Goal: Task Accomplishment & Management: Manage account settings

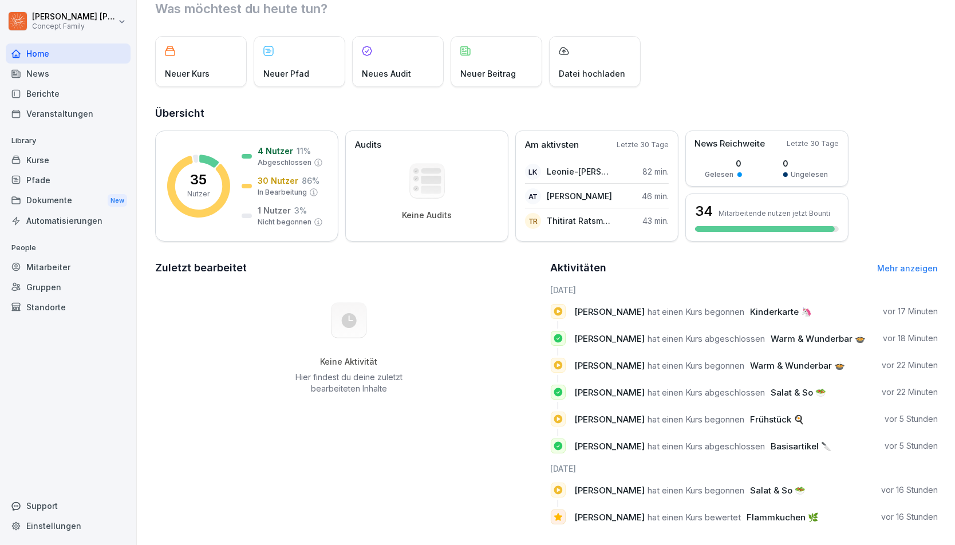
scroll to position [48, 0]
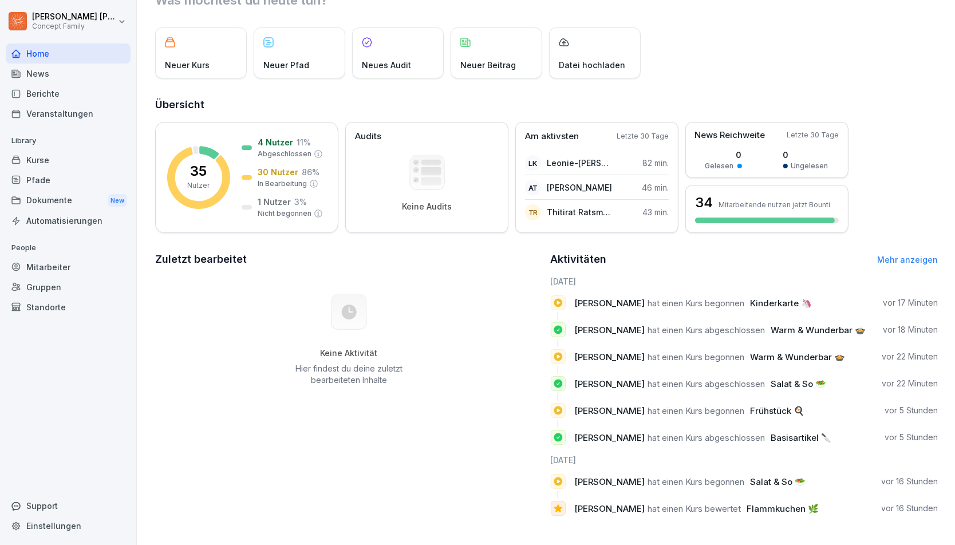
click at [203, 44] on div "Neuer Kurs" at bounding box center [201, 52] width 92 height 51
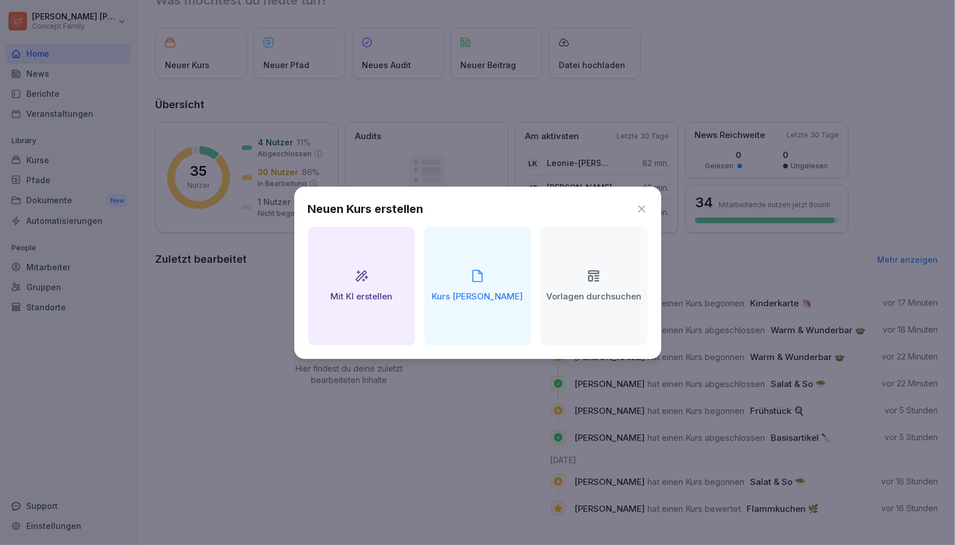
click at [641, 211] on icon at bounding box center [641, 208] width 11 height 11
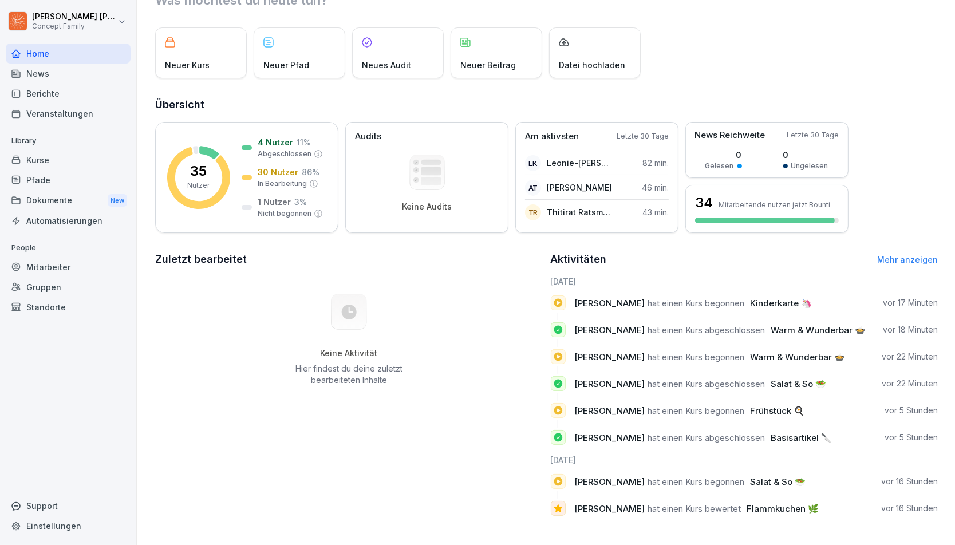
click at [61, 97] on div "Berichte" at bounding box center [68, 94] width 125 height 20
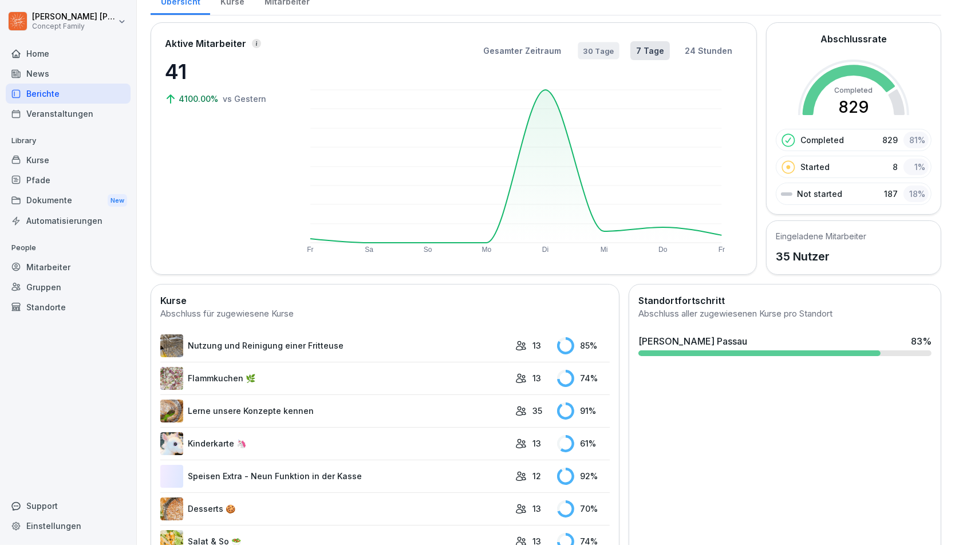
click at [607, 54] on button "30 Tage" at bounding box center [598, 50] width 41 height 17
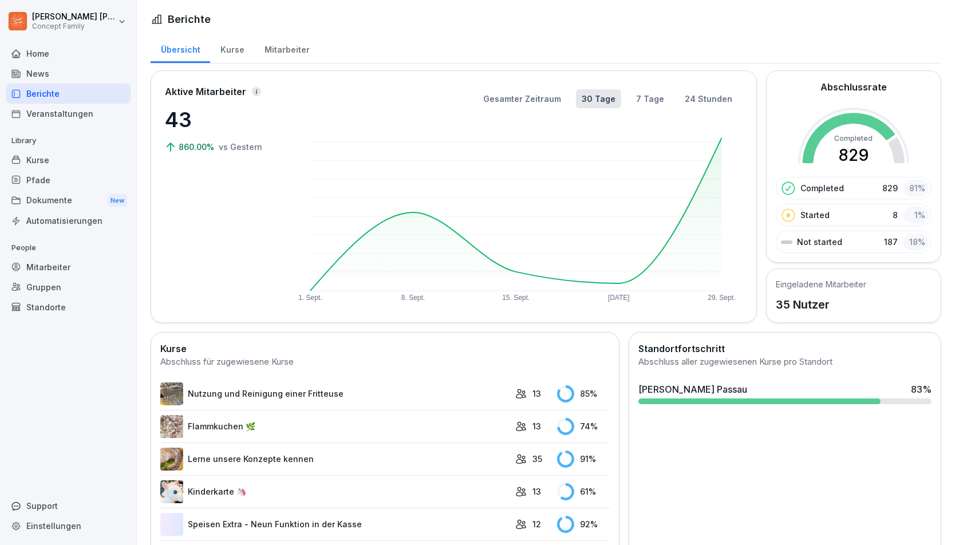
click at [33, 158] on div "Kurse" at bounding box center [68, 160] width 125 height 20
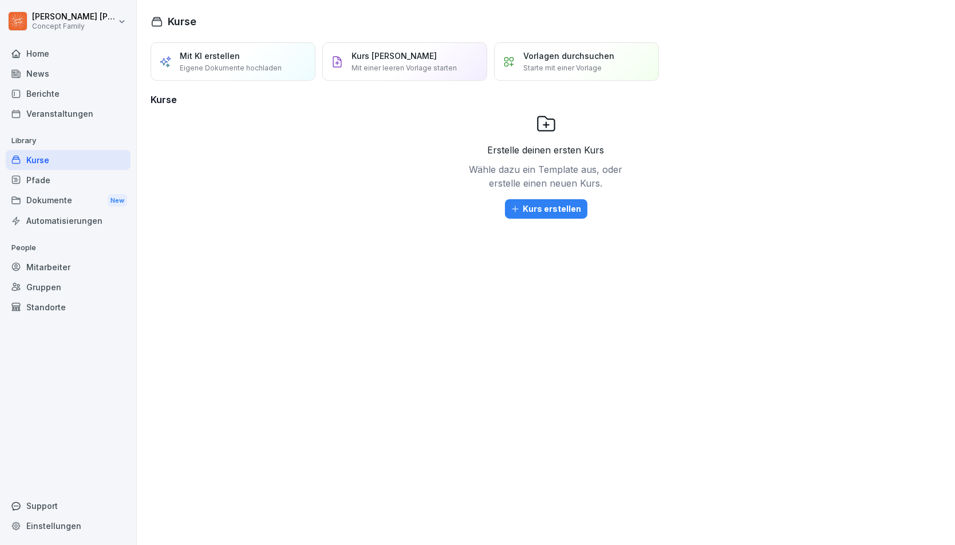
click at [45, 186] on div "Pfade" at bounding box center [68, 180] width 125 height 20
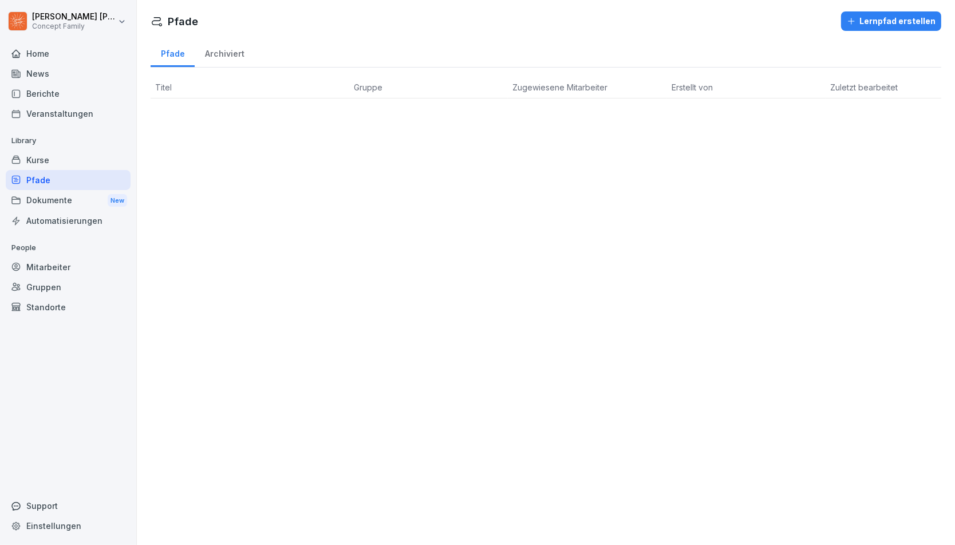
click at [59, 96] on div "Berichte" at bounding box center [68, 94] width 125 height 20
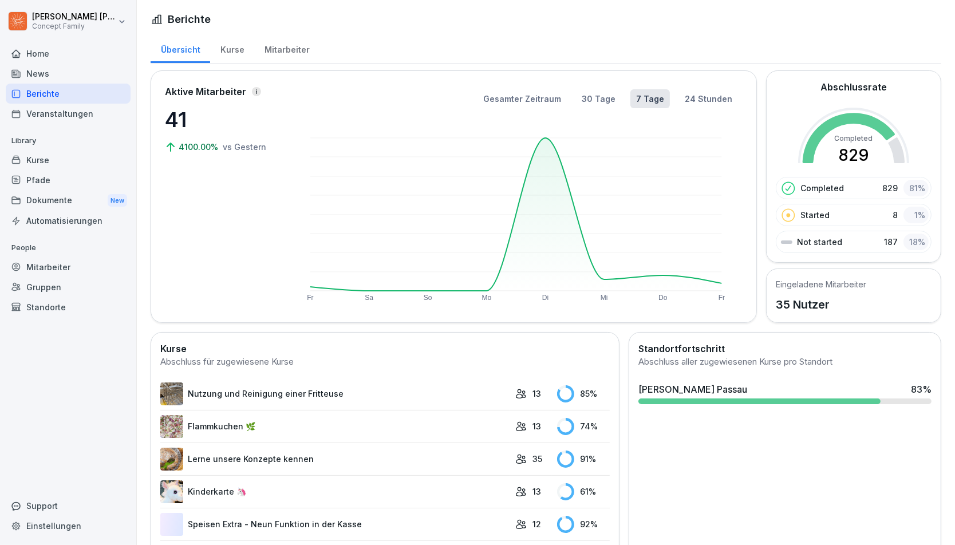
click at [48, 117] on div "Veranstaltungen" at bounding box center [68, 114] width 125 height 20
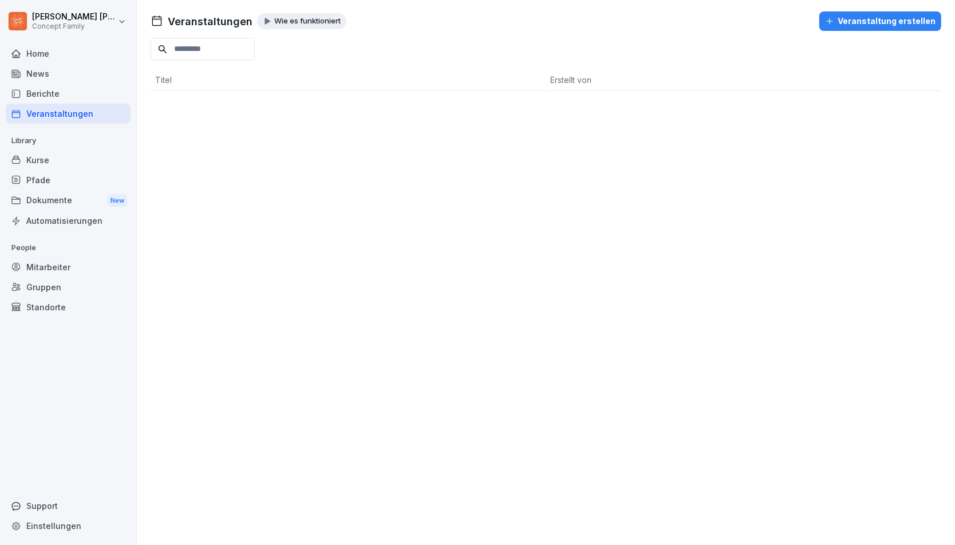
click at [53, 93] on div "Berichte" at bounding box center [68, 94] width 125 height 20
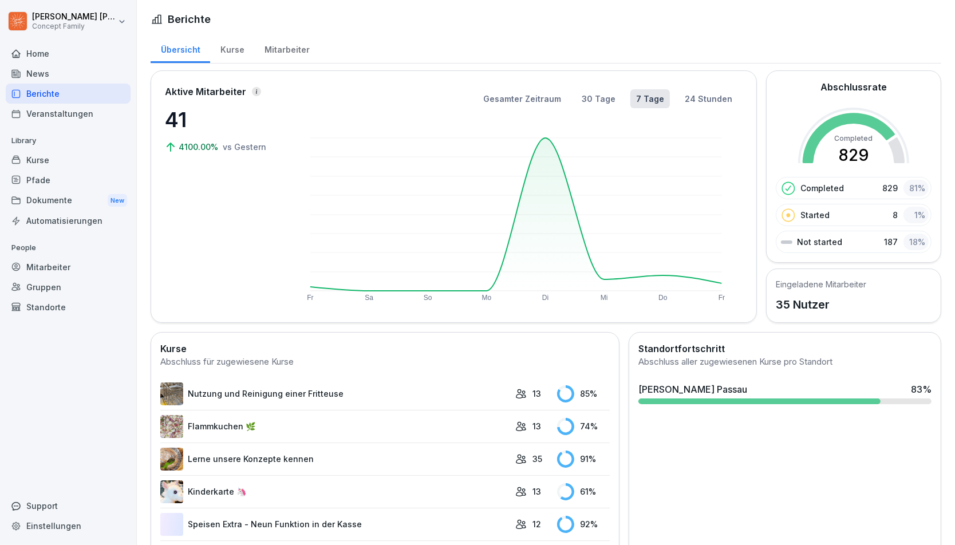
click at [291, 56] on div "Mitarbeiter" at bounding box center [286, 48] width 65 height 29
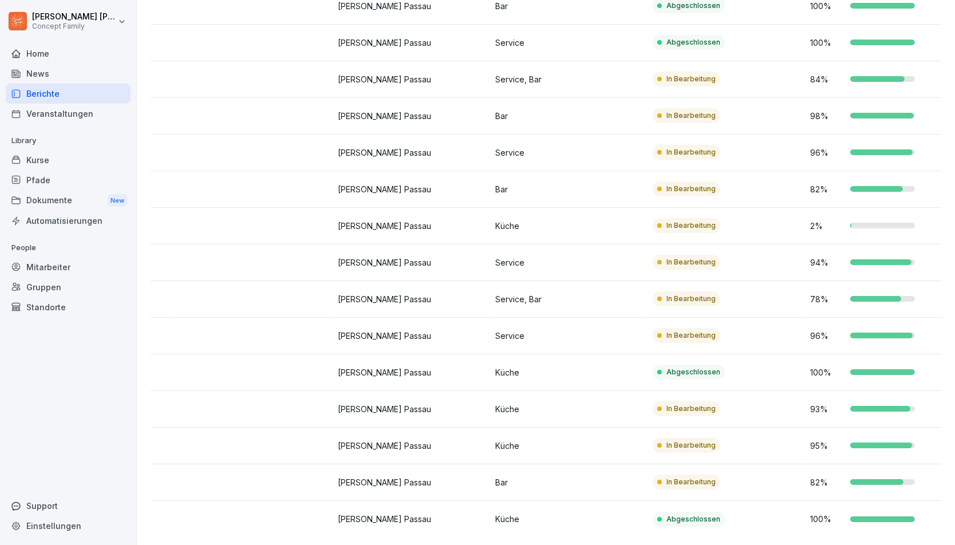
scroll to position [0, 154]
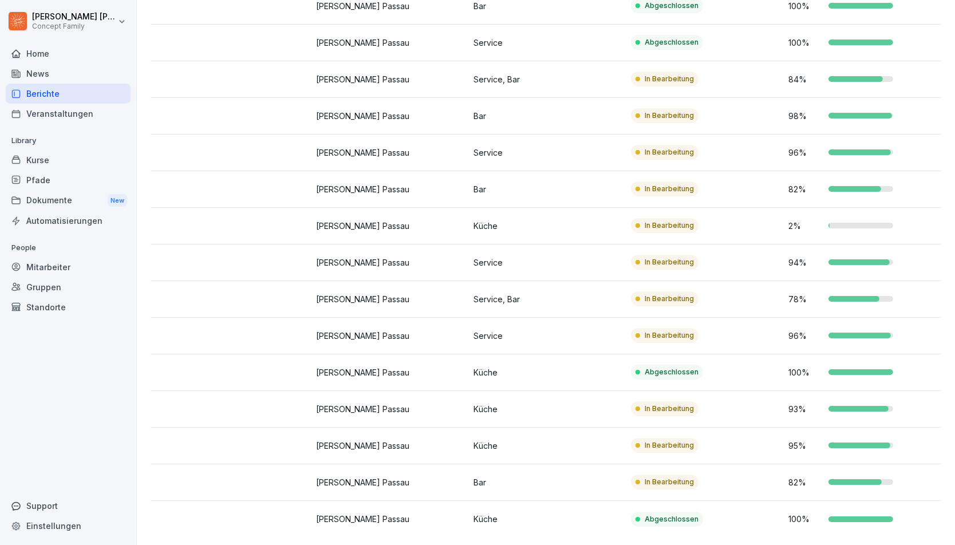
click at [658, 329] on div "In Bearbeitung" at bounding box center [665, 335] width 68 height 15
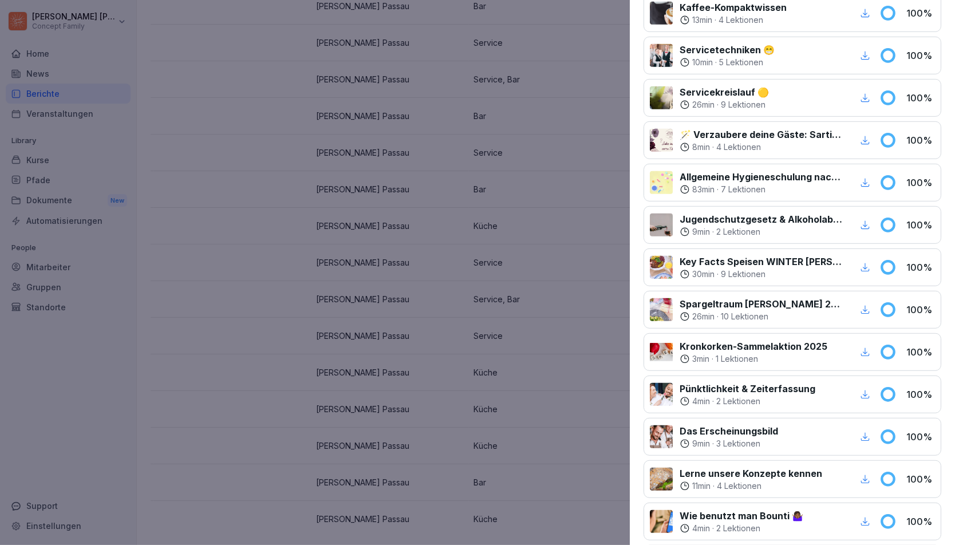
scroll to position [673, 0]
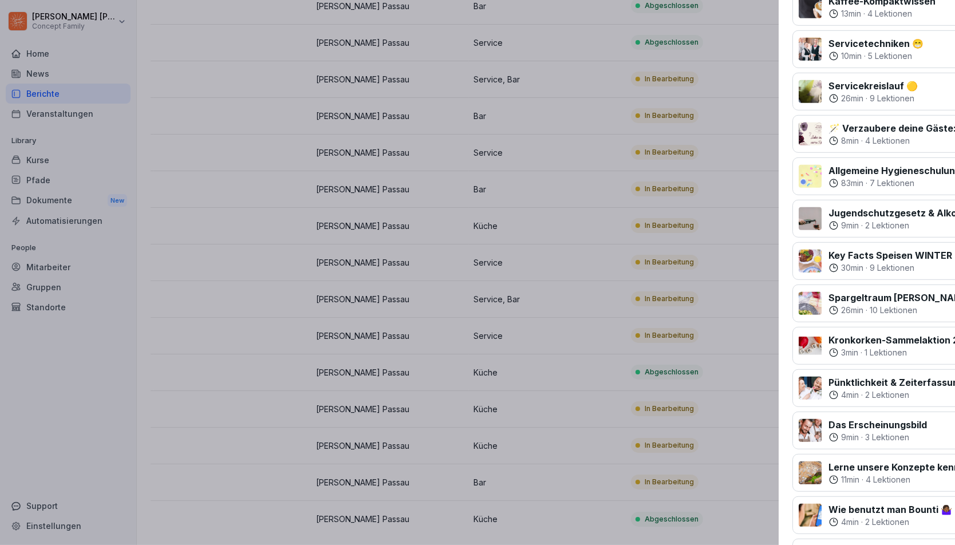
click at [399, 252] on div at bounding box center [477, 272] width 955 height 545
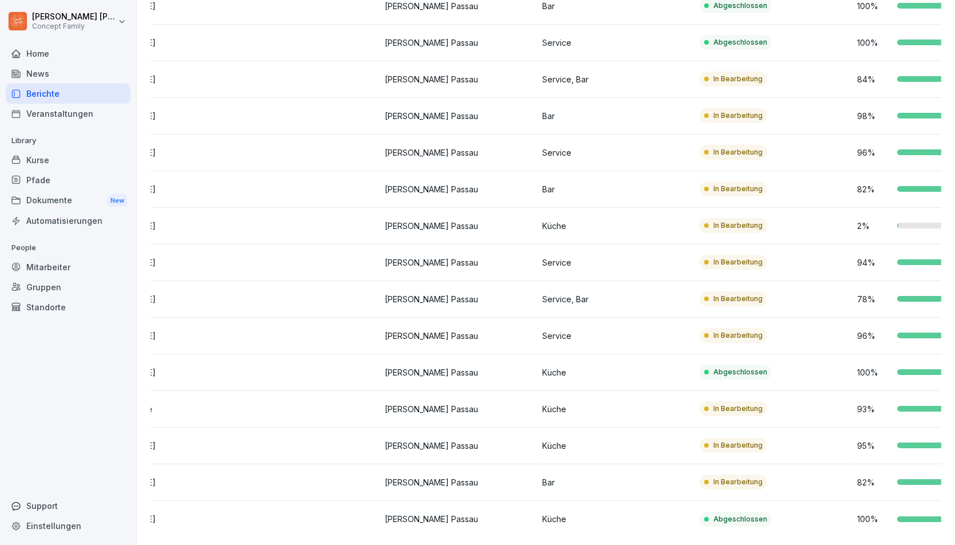
scroll to position [0, 154]
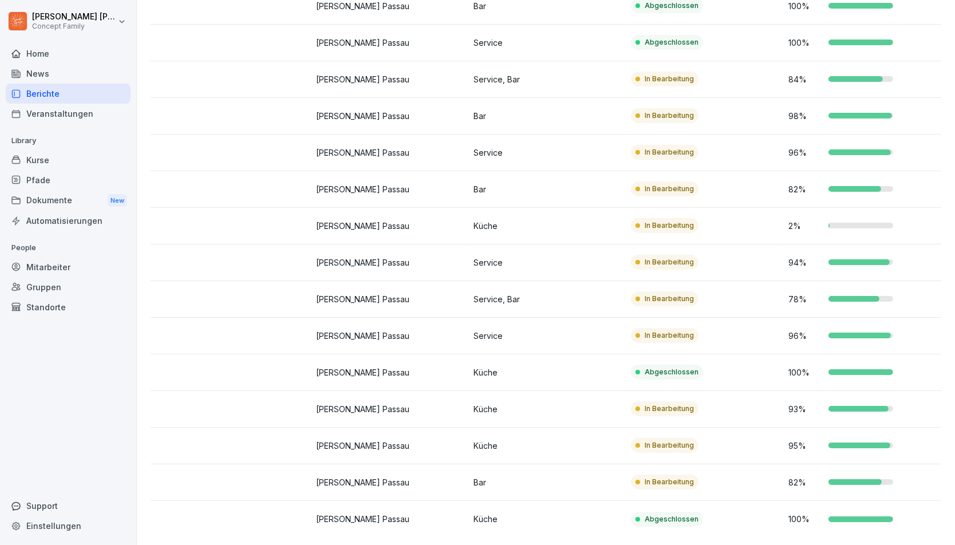
click at [850, 220] on div "2 %" at bounding box center [862, 226] width 148 height 12
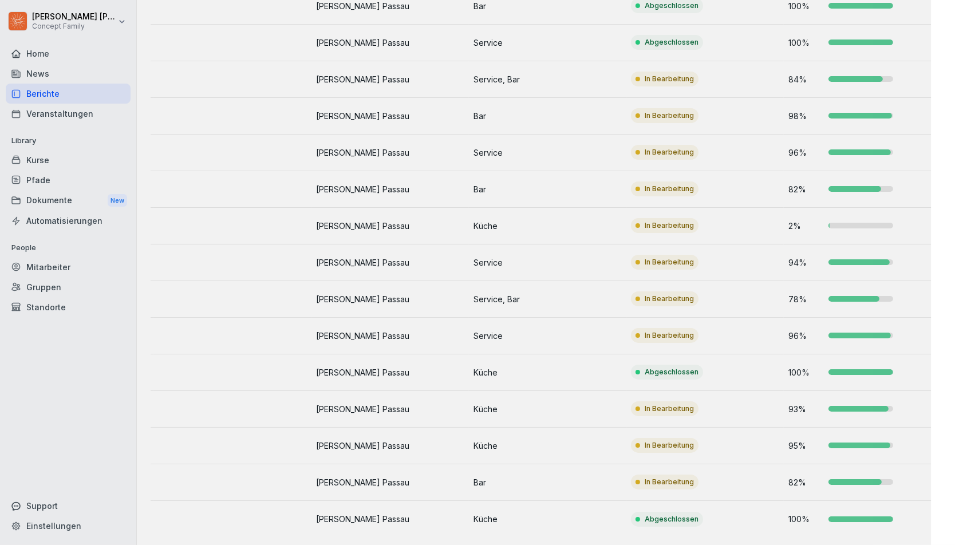
scroll to position [872, 0]
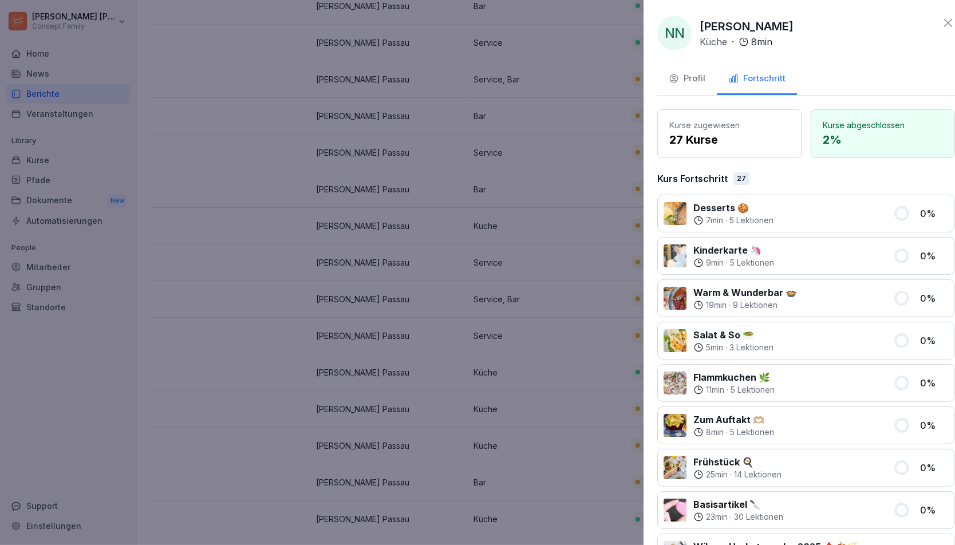
click at [429, 291] on div at bounding box center [477, 272] width 955 height 545
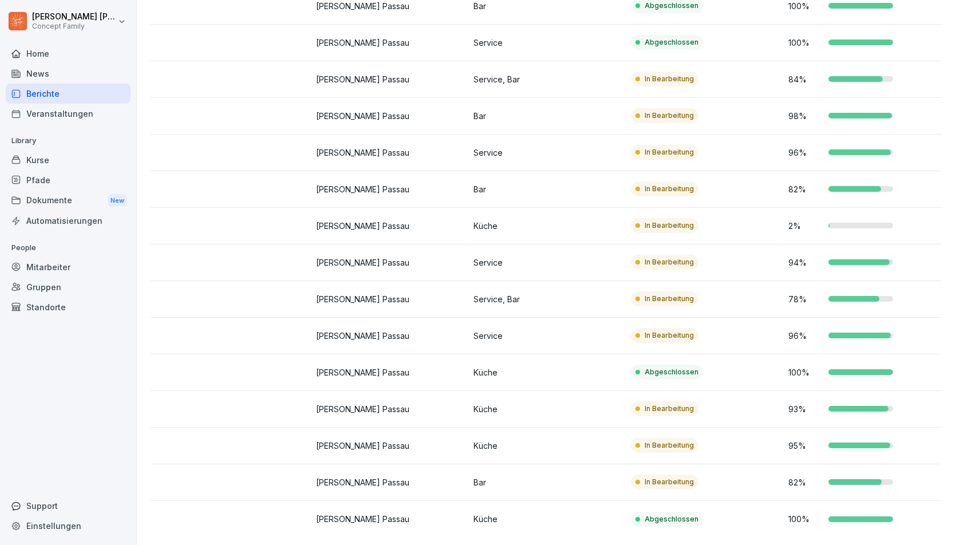
scroll to position [0, 0]
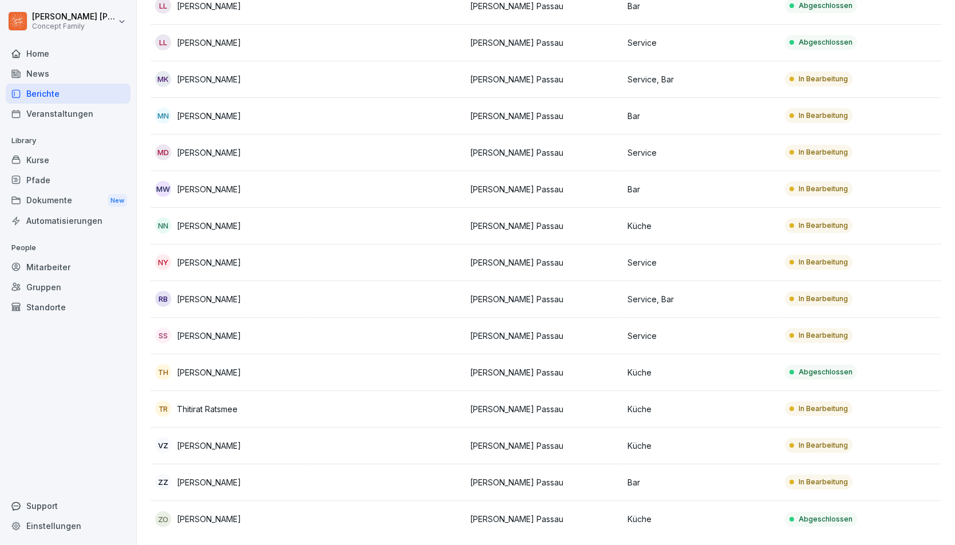
click at [195, 268] on div "NY [PERSON_NAME]" at bounding box center [229, 262] width 148 height 16
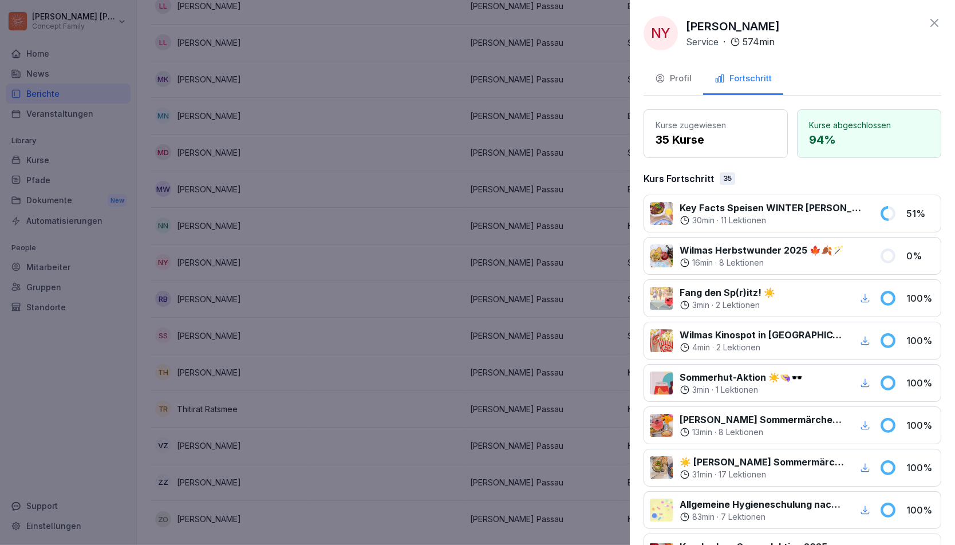
click at [669, 76] on div "Profil" at bounding box center [673, 78] width 37 height 13
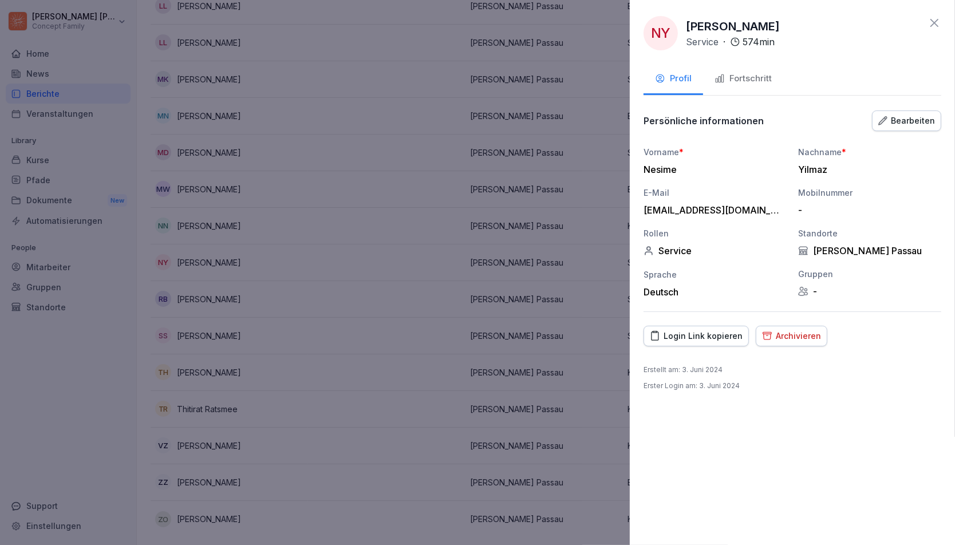
click at [906, 124] on div "Bearbeiten" at bounding box center [906, 121] width 57 height 13
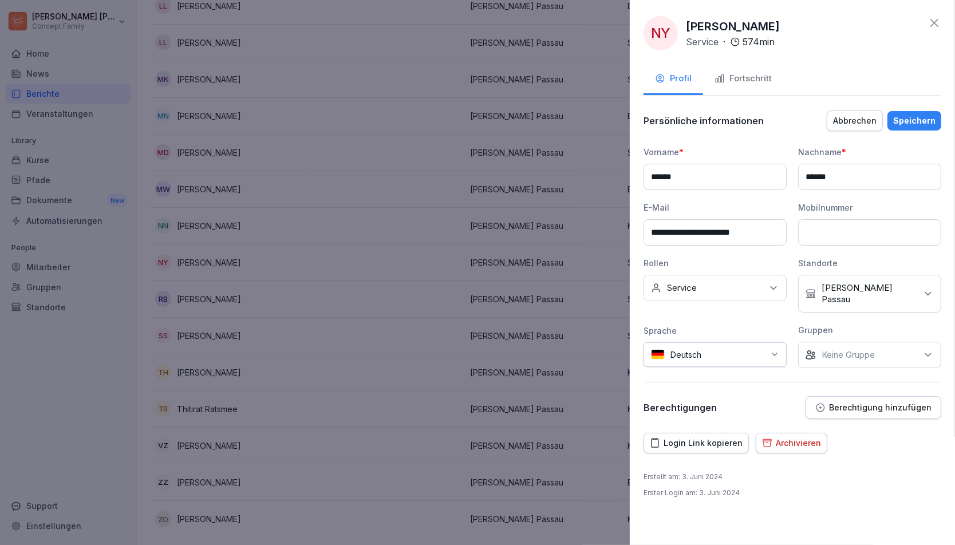
click at [848, 288] on p "[PERSON_NAME] Passau" at bounding box center [869, 293] width 95 height 23
click at [735, 286] on div "Keine Rollen Service" at bounding box center [715, 288] width 143 height 26
click at [784, 499] on div "**********" at bounding box center [792, 272] width 325 height 545
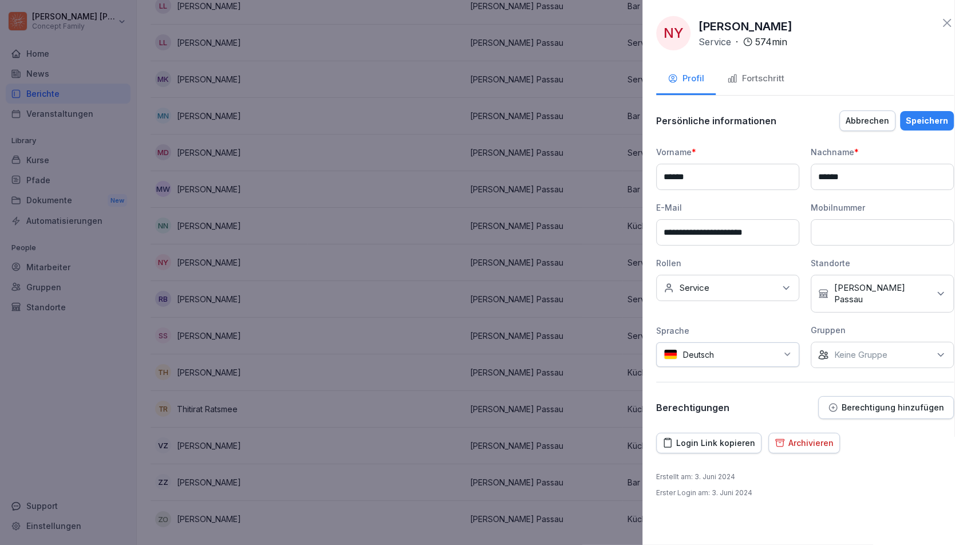
click at [300, 314] on div at bounding box center [477, 272] width 955 height 545
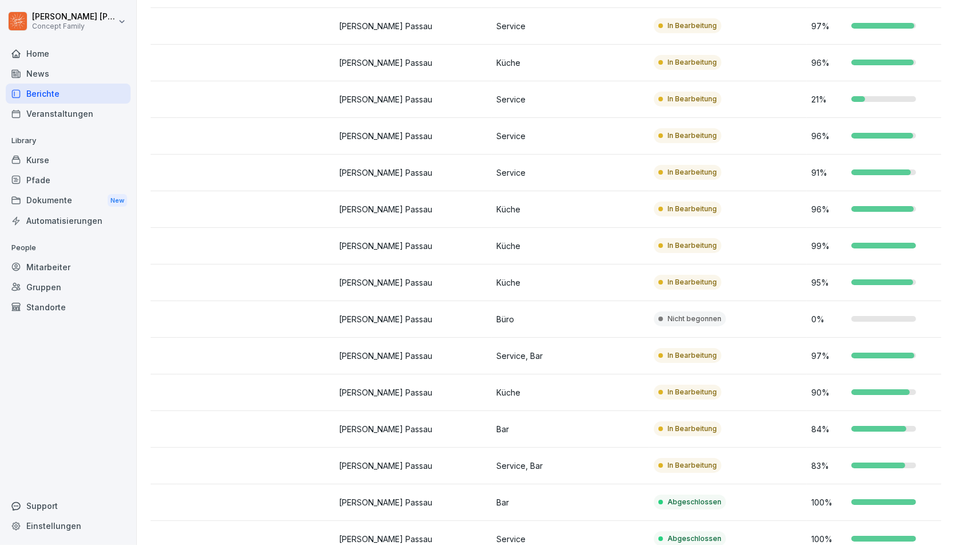
scroll to position [0, 154]
